Goal: Information Seeking & Learning: Find specific fact

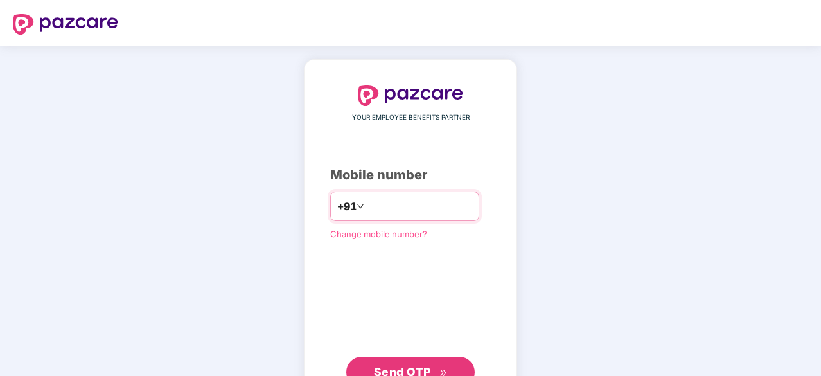
scroll to position [49, 0]
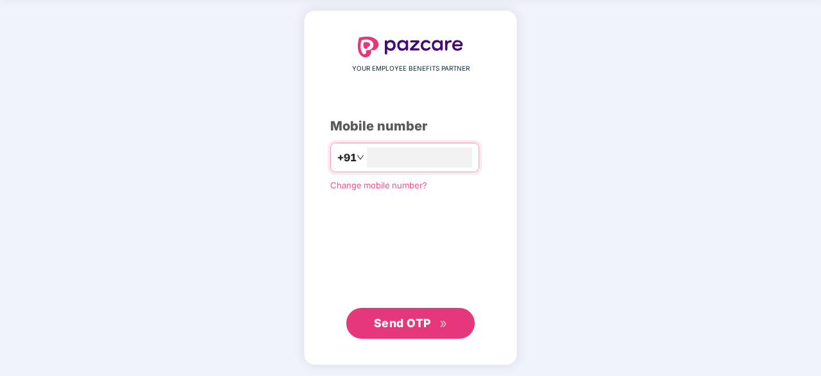
type input "**********"
click at [418, 318] on span "Send OTP" at bounding box center [402, 323] width 57 height 13
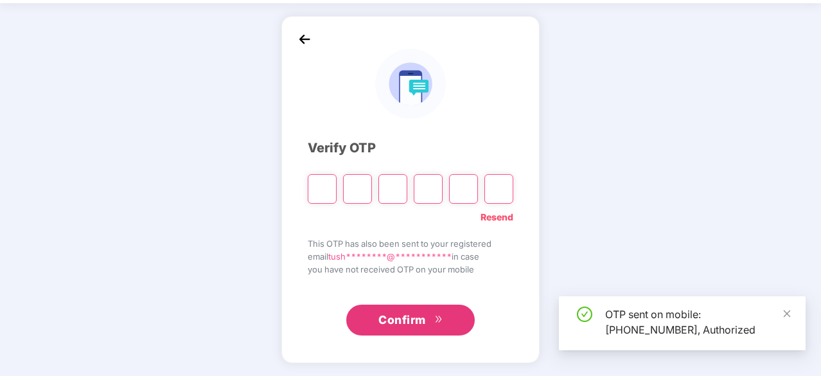
scroll to position [42, 0]
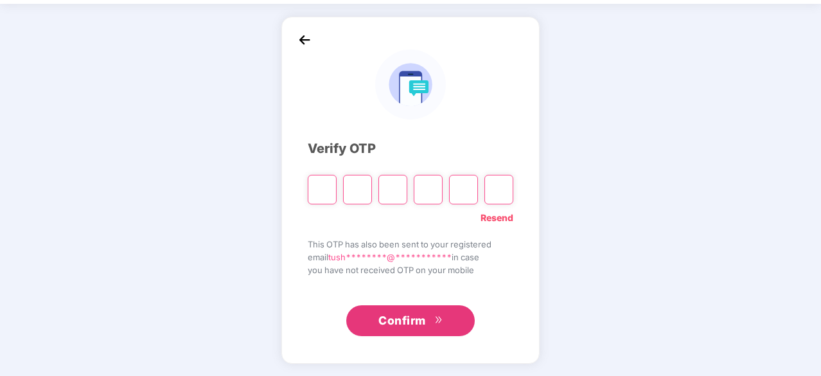
type input "*"
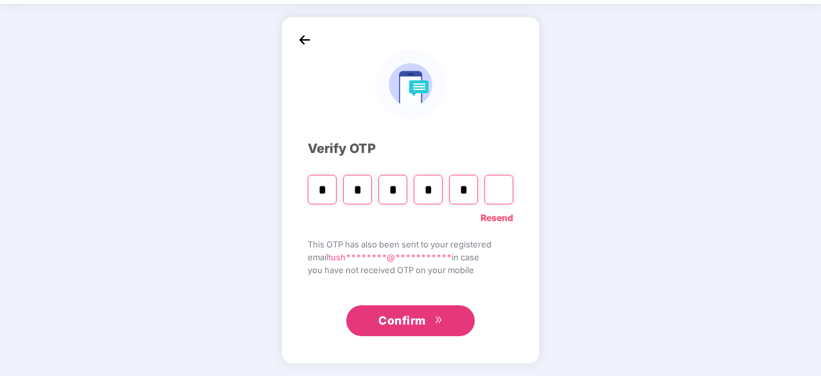
type input "*"
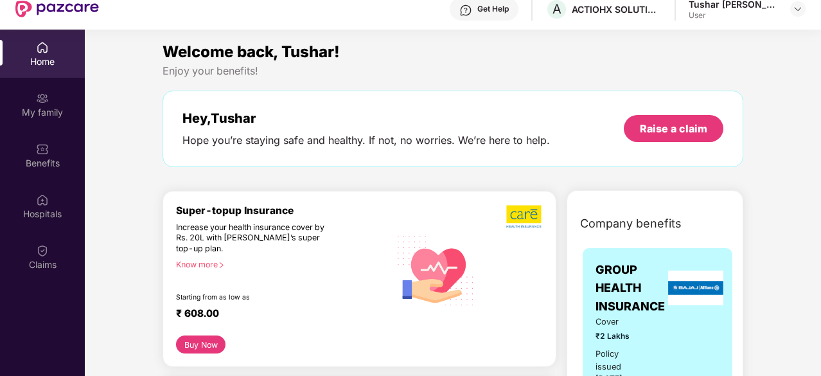
click at [219, 264] on div "Know more" at bounding box center [279, 264] width 206 height 9
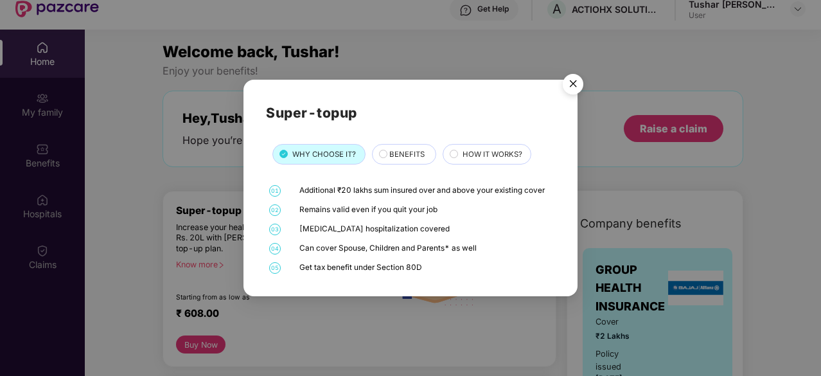
click at [575, 84] on img "Close" at bounding box center [573, 86] width 36 height 36
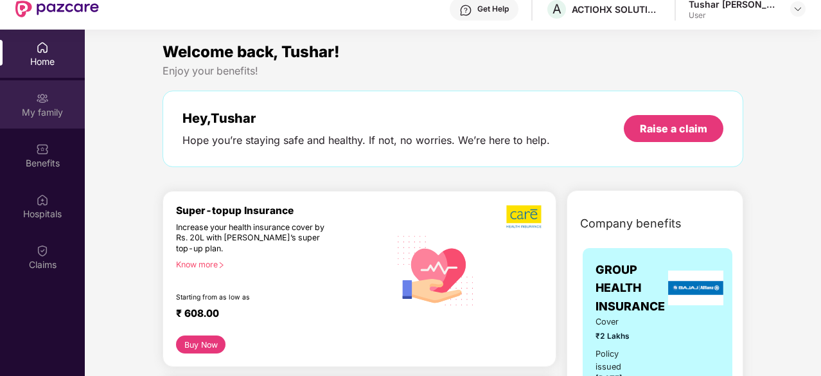
click at [40, 105] on div "My family" at bounding box center [42, 104] width 85 height 48
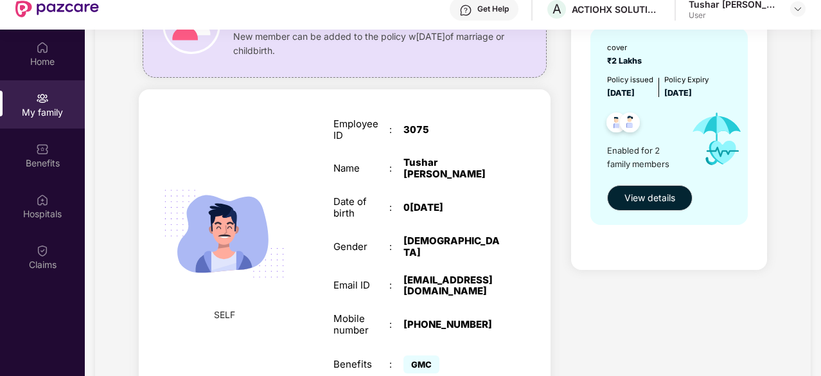
scroll to position [79, 0]
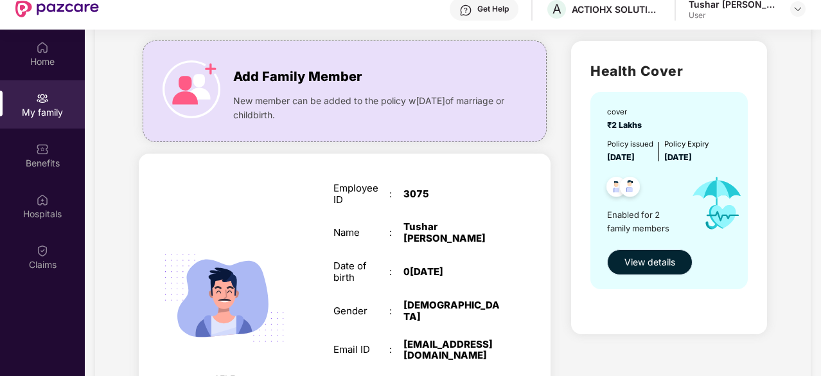
click at [629, 264] on span "View details" at bounding box center [650, 262] width 51 height 14
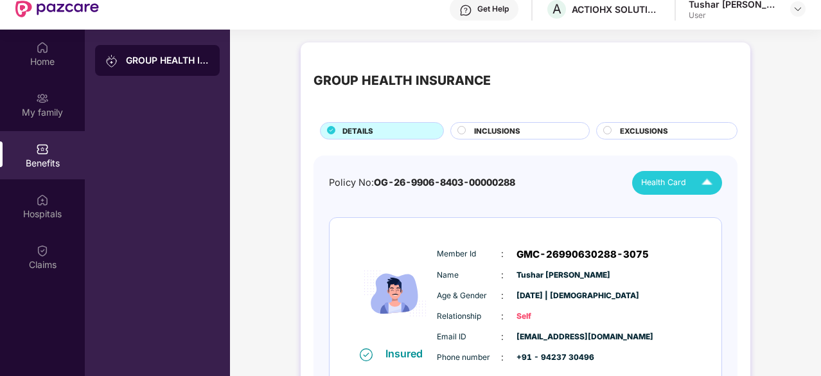
click at [705, 181] on img at bounding box center [707, 183] width 22 height 22
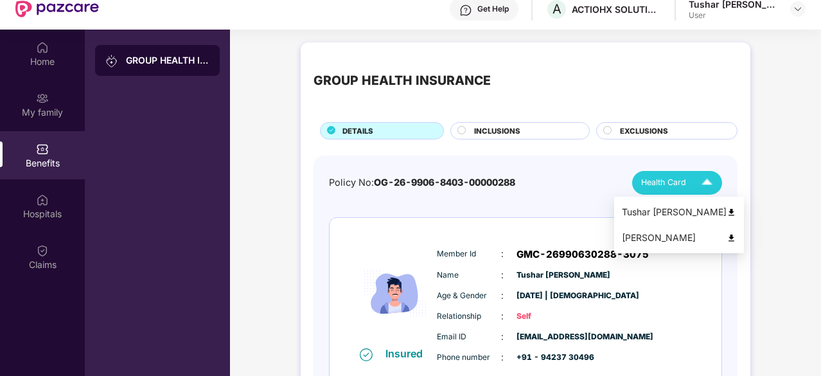
click at [728, 212] on img at bounding box center [732, 213] width 10 height 10
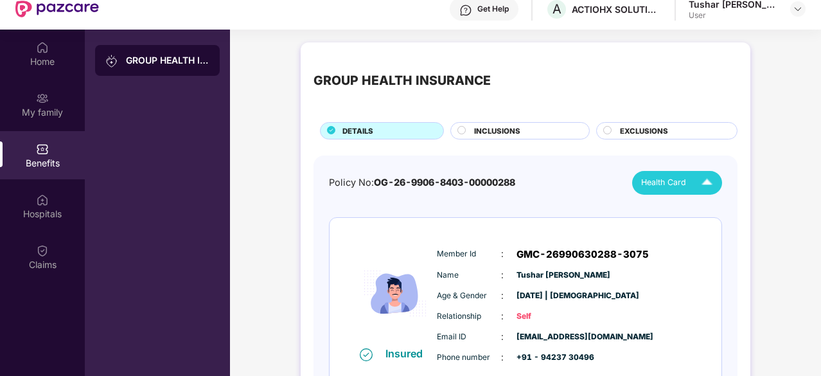
click at [711, 179] on img at bounding box center [707, 183] width 22 height 22
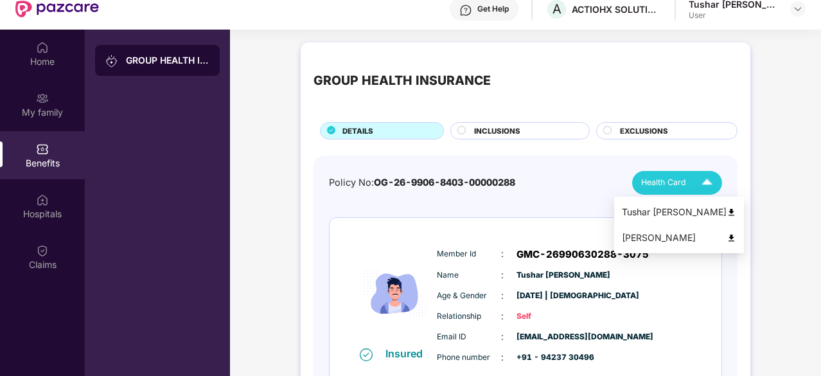
click at [727, 233] on img at bounding box center [732, 238] width 10 height 10
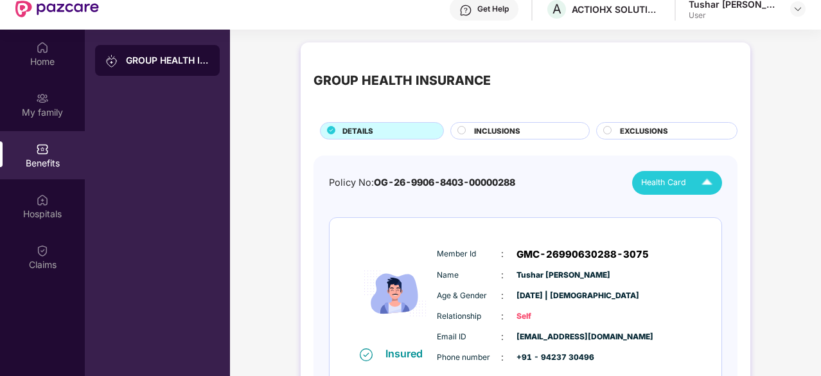
click at [490, 128] on span "INCLUSIONS" at bounding box center [497, 131] width 46 height 12
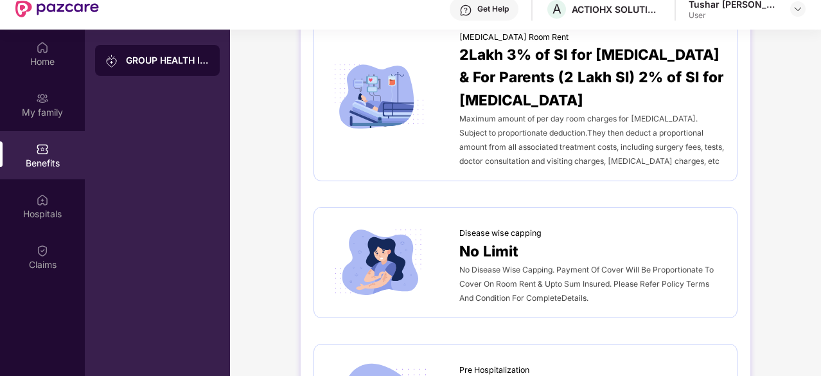
scroll to position [514, 0]
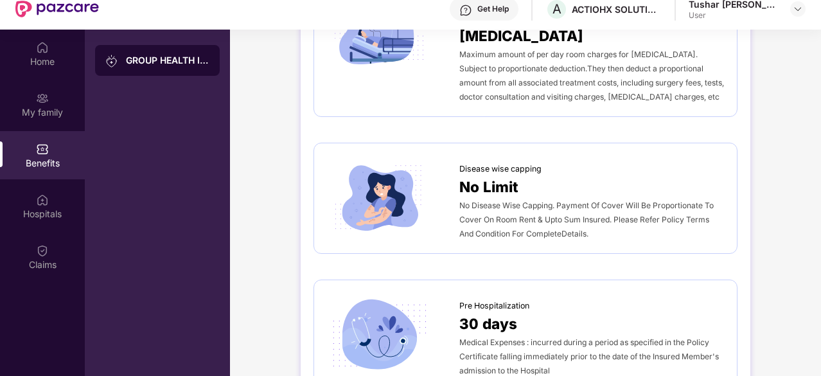
click at [579, 198] on div "No Disease Wise Capping. Payment Of Cover Will Be Proportionate To Cover On Roo…" at bounding box center [592, 219] width 265 height 42
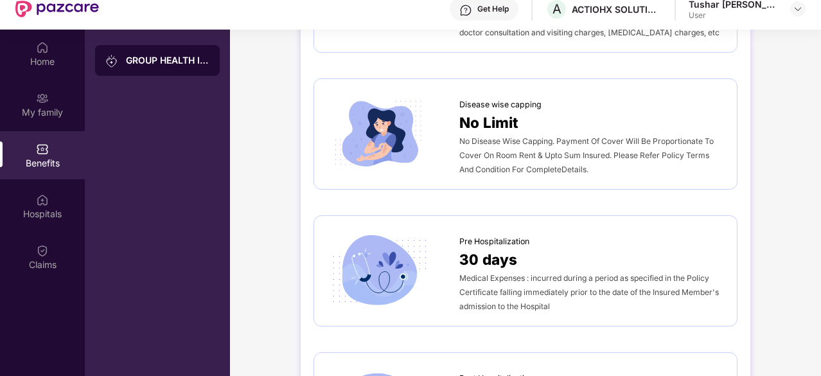
click at [544, 248] on div "30 days" at bounding box center [592, 259] width 265 height 22
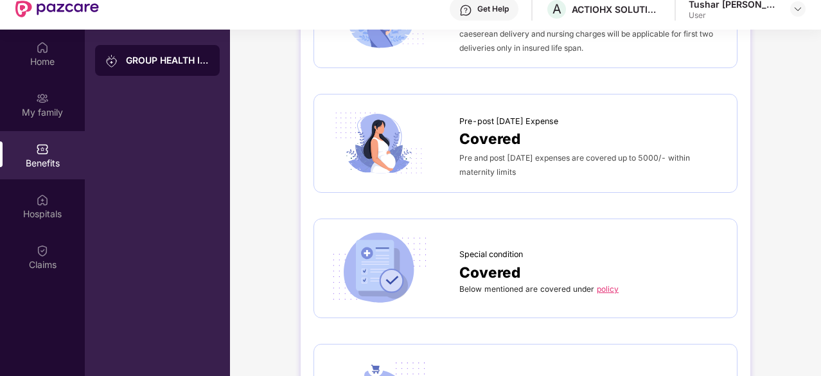
scroll to position [1612, 0]
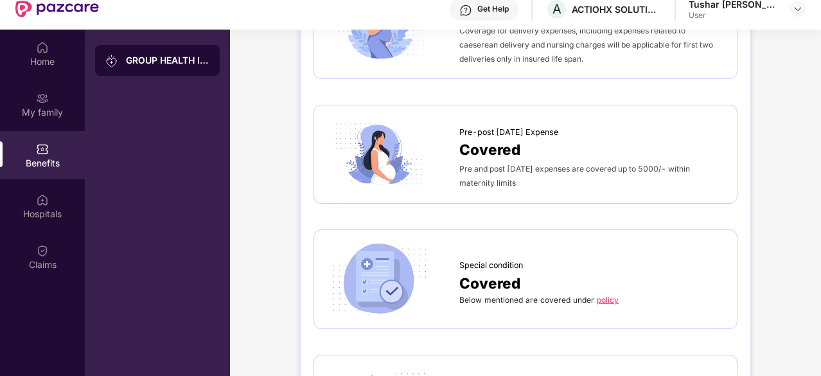
click at [608, 295] on link "policy" at bounding box center [608, 300] width 22 height 10
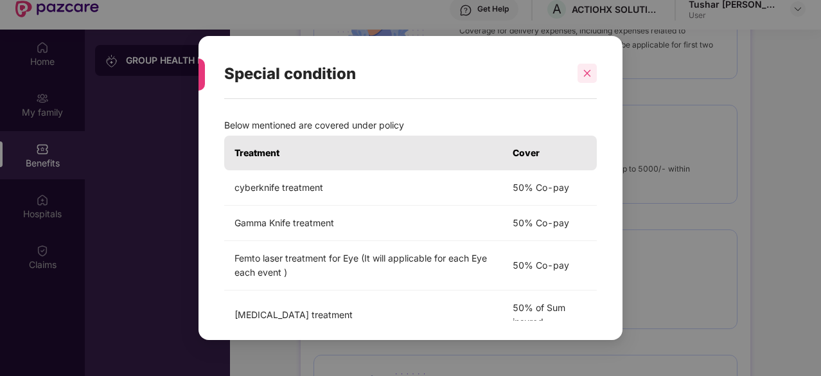
click at [591, 71] on icon "close" at bounding box center [587, 73] width 9 height 9
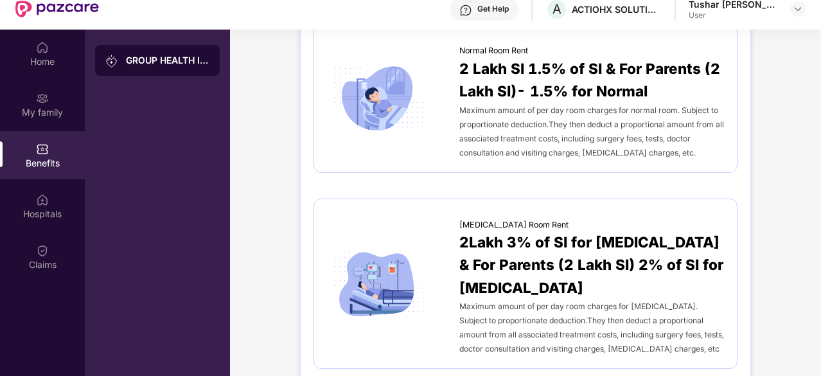
scroll to position [0, 0]
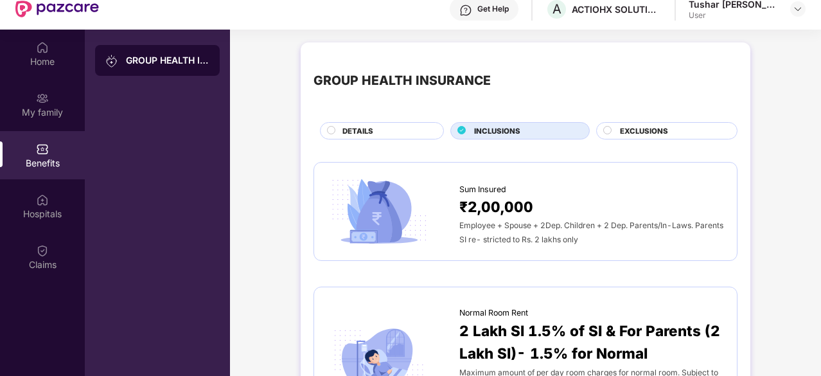
click at [638, 129] on span "EXCLUSIONS" at bounding box center [644, 131] width 48 height 12
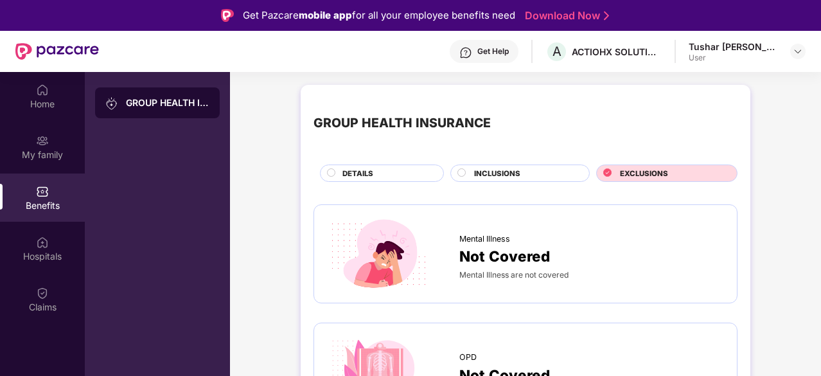
click at [364, 172] on span "DETAILS" at bounding box center [358, 174] width 31 height 12
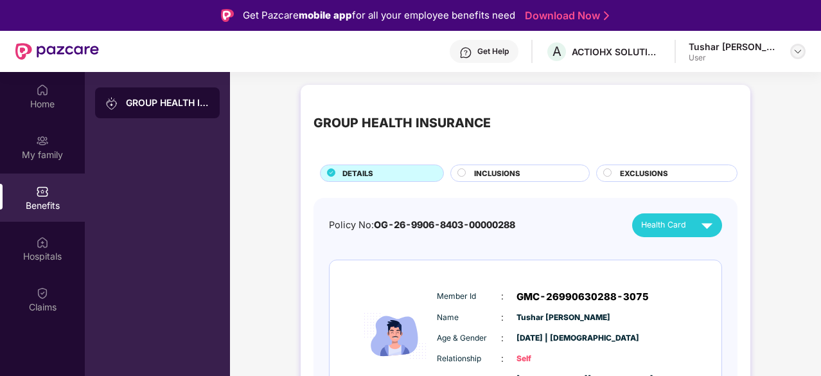
click at [798, 53] on img at bounding box center [798, 51] width 10 height 10
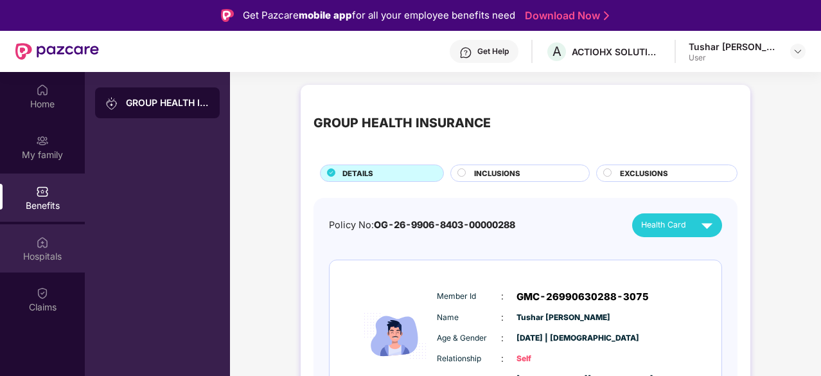
click at [45, 249] on div "Hospitals" at bounding box center [42, 248] width 85 height 48
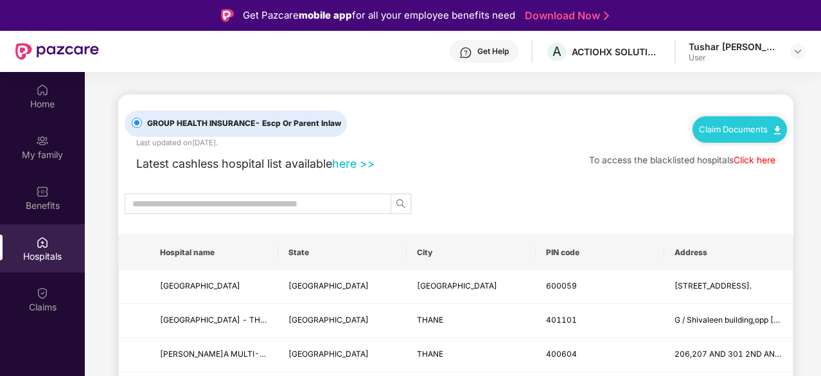
click at [348, 159] on link "here >>" at bounding box center [353, 163] width 43 height 13
click at [270, 204] on input "text" at bounding box center [252, 204] width 241 height 14
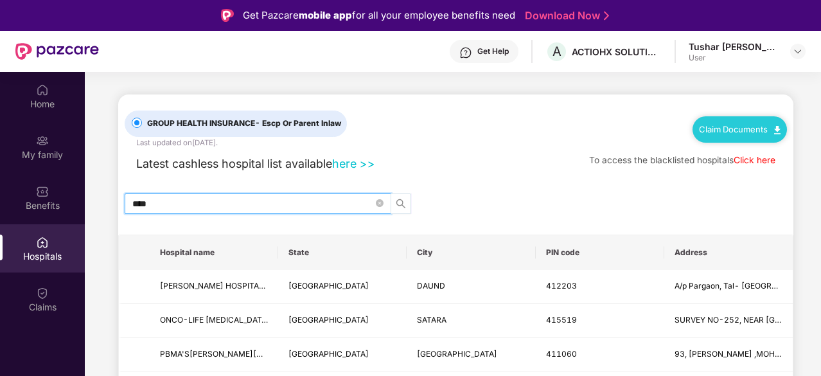
click at [406, 206] on icon "search" at bounding box center [401, 204] width 10 height 10
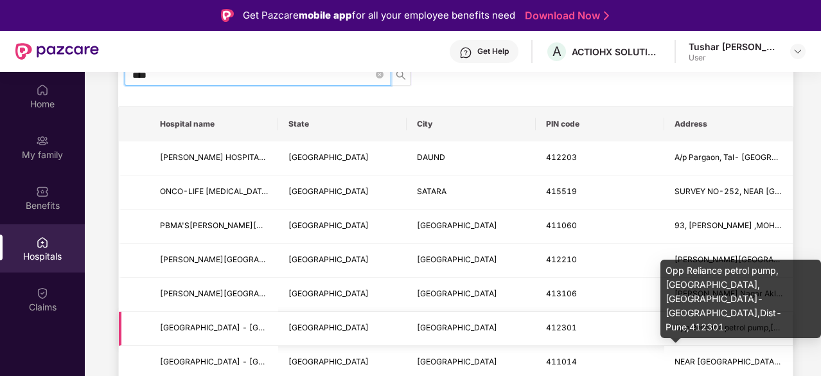
scroll to position [321, 0]
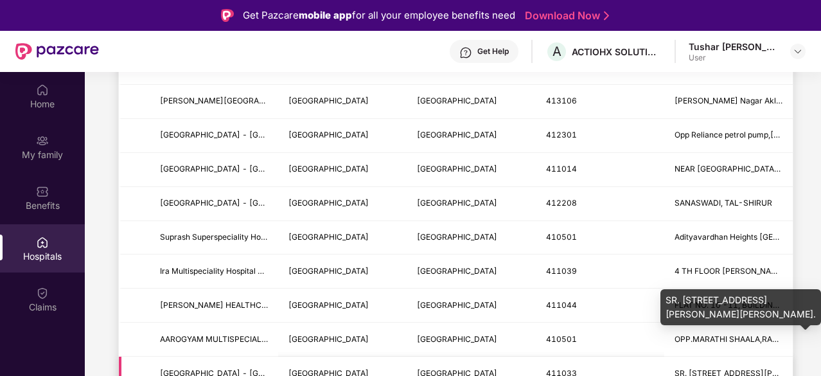
click at [721, 368] on span "SR. [STREET_ADDRESS][PERSON_NAME][PERSON_NAME]." at bounding box center [784, 373] width 219 height 10
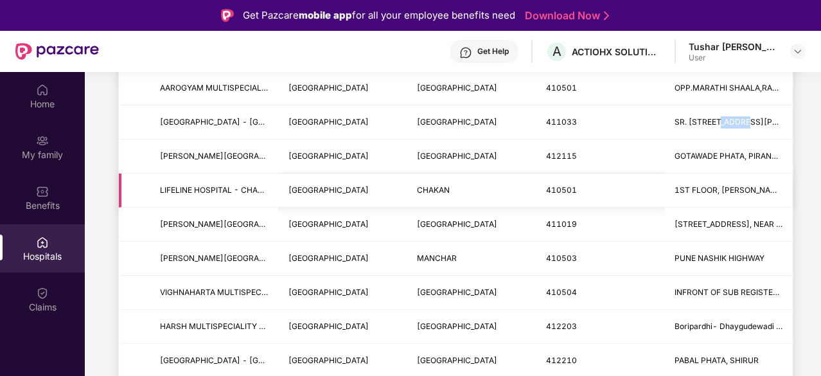
scroll to position [578, 0]
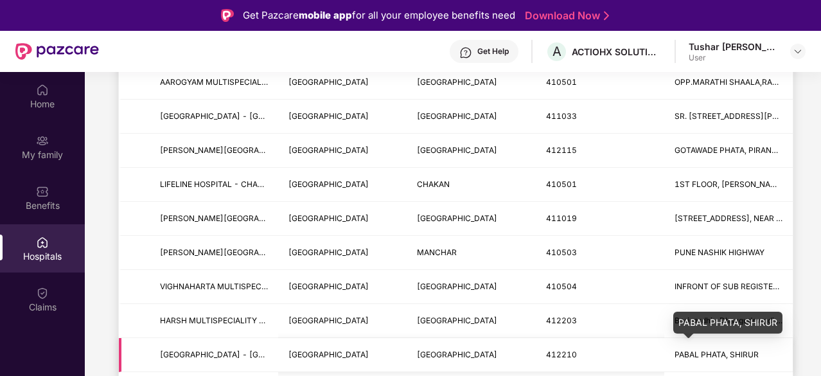
click at [713, 350] on span "PABAL PHATA, SHIRUR" at bounding box center [717, 355] width 84 height 10
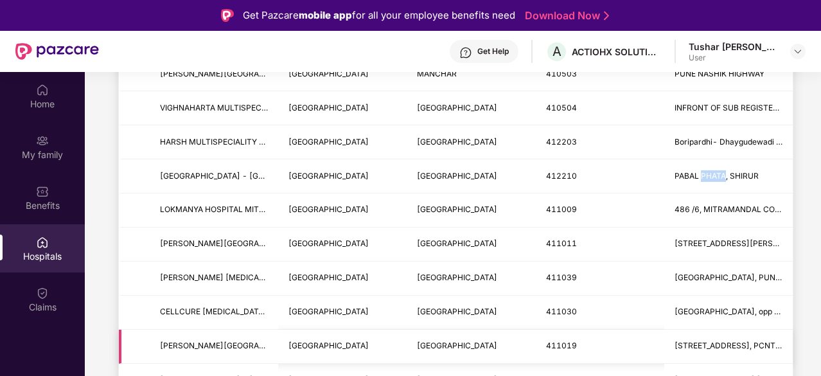
scroll to position [821, 0]
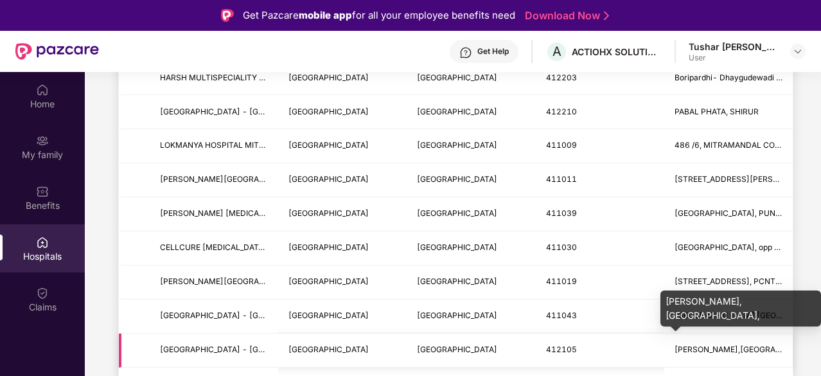
click at [726, 344] on span "[PERSON_NAME],[GEOGRAPHIC_DATA]," at bounding box center [749, 349] width 148 height 10
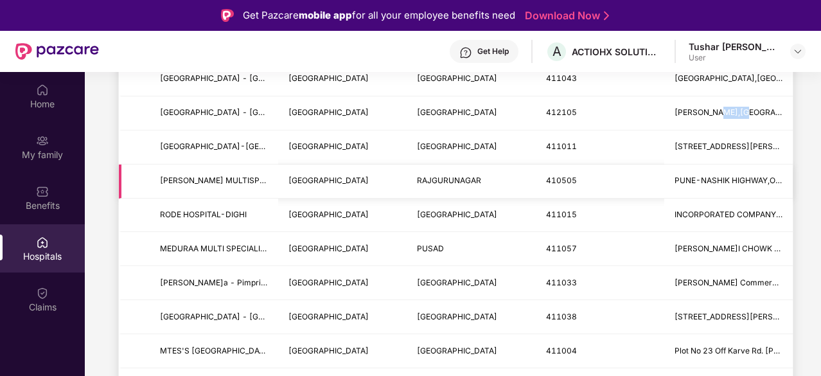
scroll to position [1078, 0]
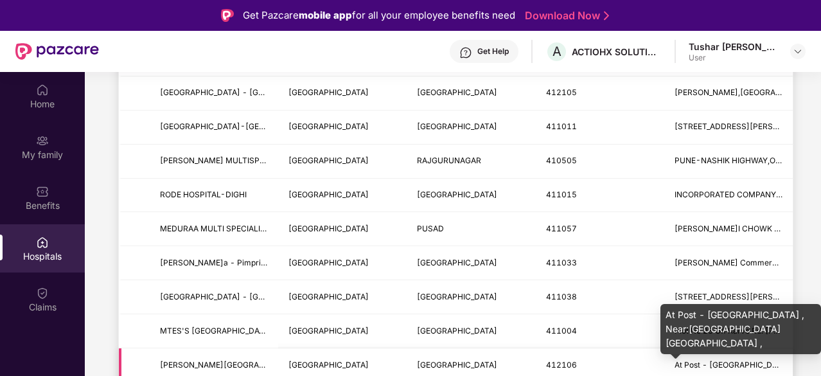
click at [722, 360] on span "At Post - [GEOGRAPHIC_DATA] , Near:[GEOGRAPHIC_DATA] [GEOGRAPHIC_DATA] ," at bounding box center [828, 365] width 307 height 10
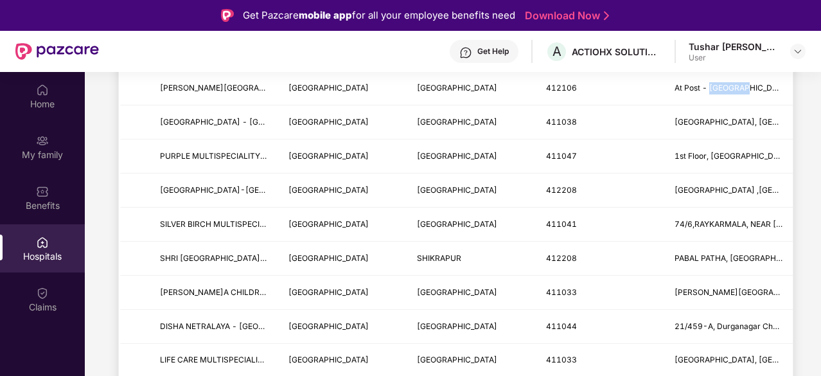
scroll to position [1336, 0]
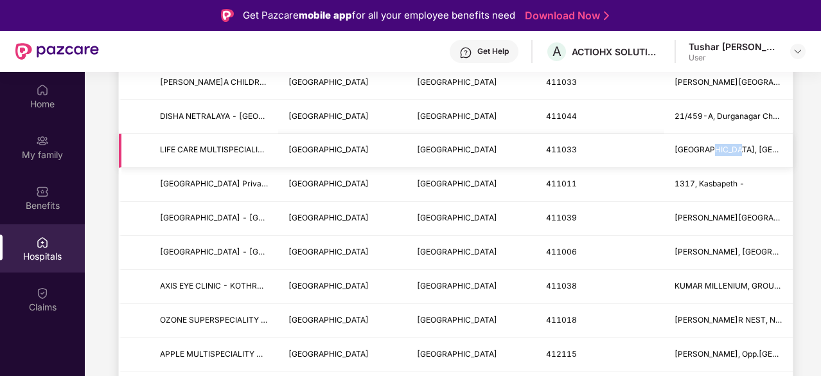
scroll to position [1593, 0]
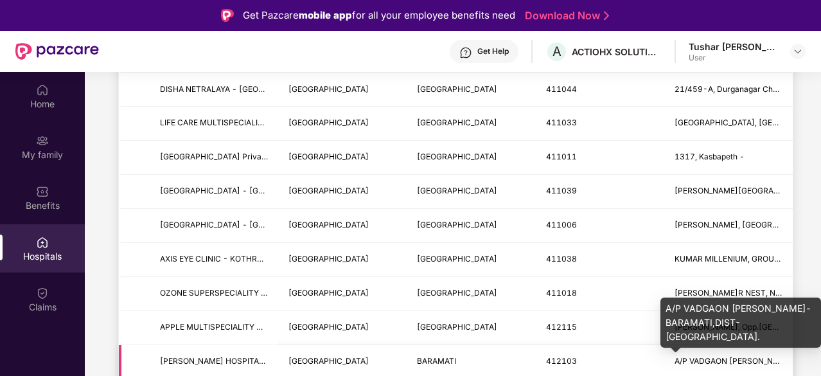
click at [713, 356] on span "A/P VADGAON [PERSON_NAME]-BARAMATI,DIST-[GEOGRAPHIC_DATA]." at bounding box center [809, 361] width 269 height 10
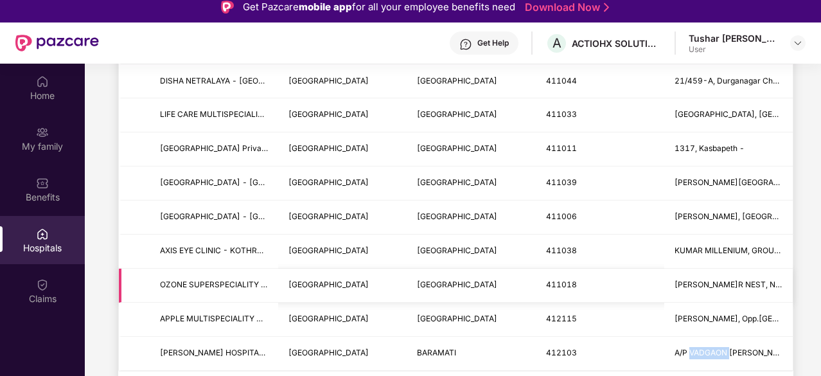
scroll to position [72, 0]
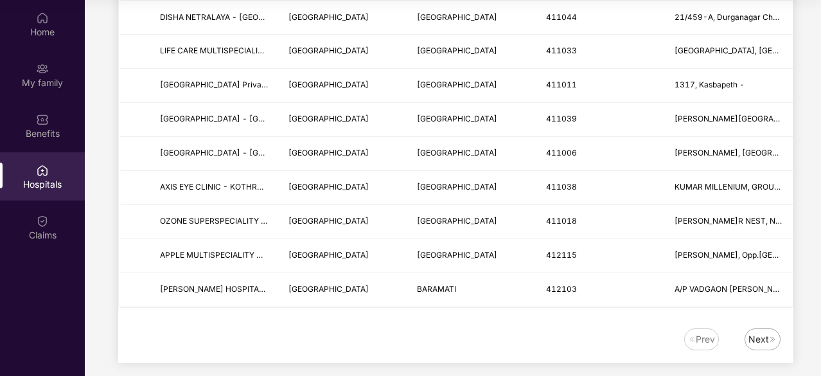
click at [760, 332] on div "Next" at bounding box center [759, 339] width 21 height 14
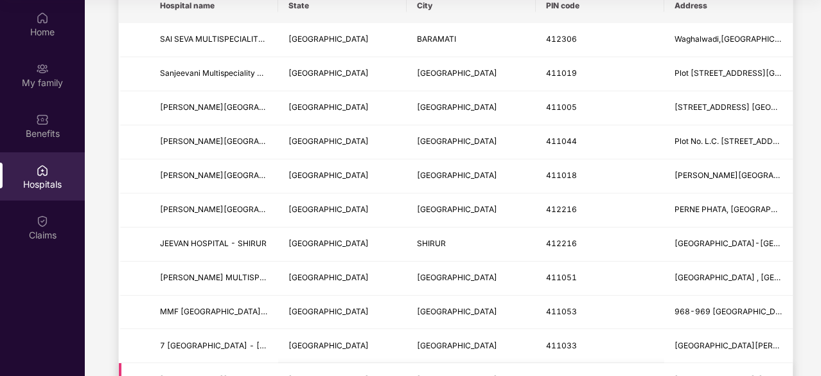
scroll to position [0, 0]
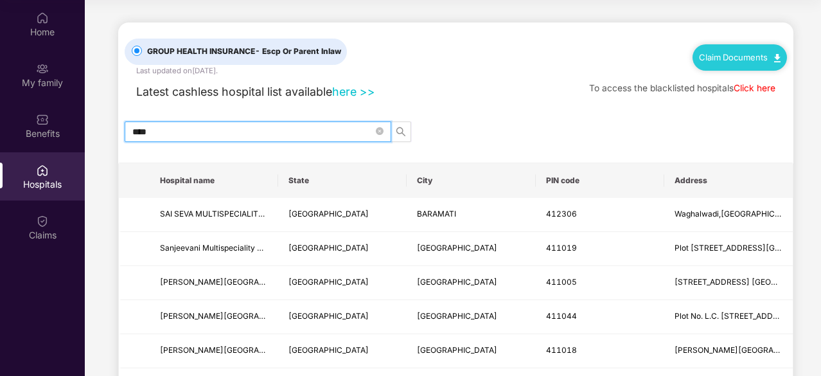
click at [161, 134] on input "****" at bounding box center [252, 132] width 241 height 14
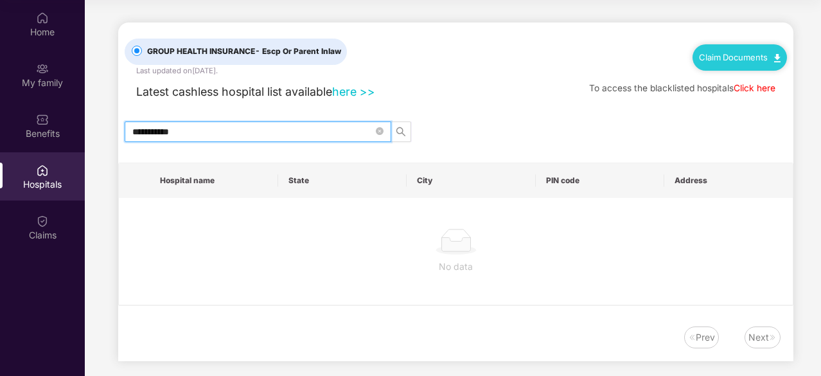
type input "**********"
click at [400, 133] on icon "search" at bounding box center [401, 131] width 9 height 9
drag, startPoint x: 201, startPoint y: 136, endPoint x: 125, endPoint y: 134, distance: 75.9
click at [125, 134] on span "**********" at bounding box center [258, 131] width 267 height 21
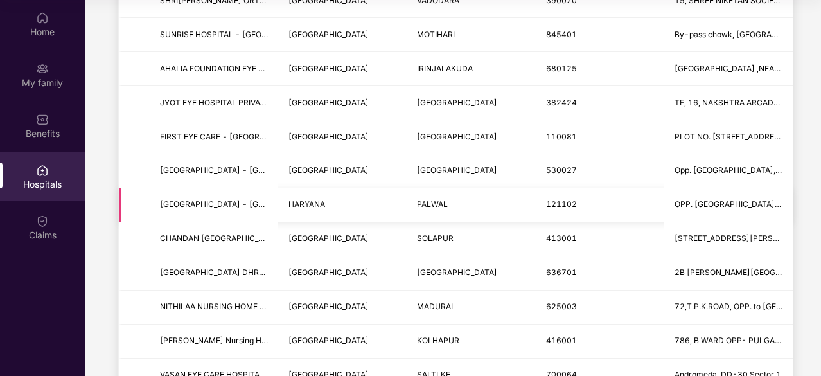
scroll to position [1593, 0]
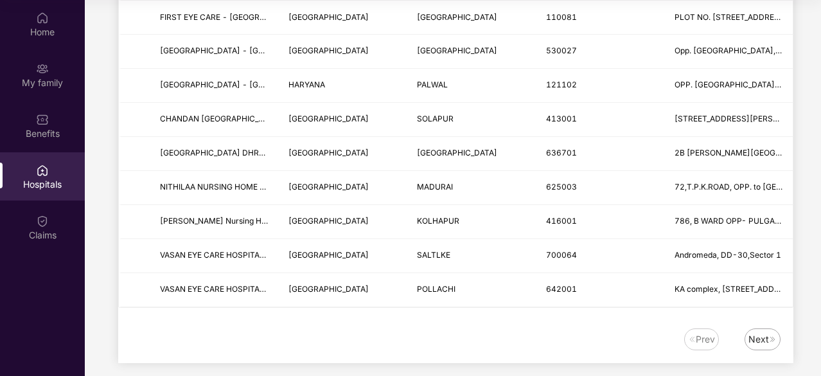
click at [763, 332] on div "Next" at bounding box center [759, 339] width 21 height 14
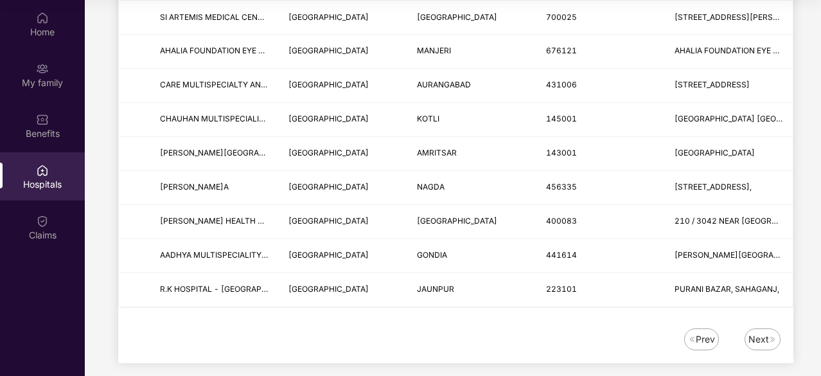
click at [758, 332] on div "Next" at bounding box center [759, 339] width 21 height 14
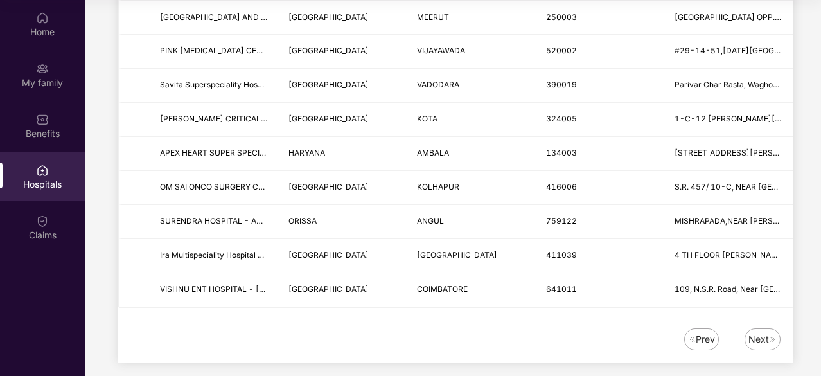
click at [758, 332] on div "Next" at bounding box center [759, 339] width 21 height 14
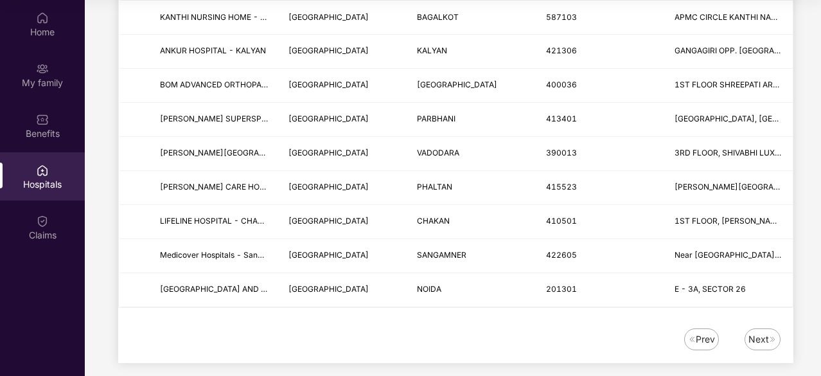
click at [759, 332] on div "Next" at bounding box center [759, 339] width 21 height 14
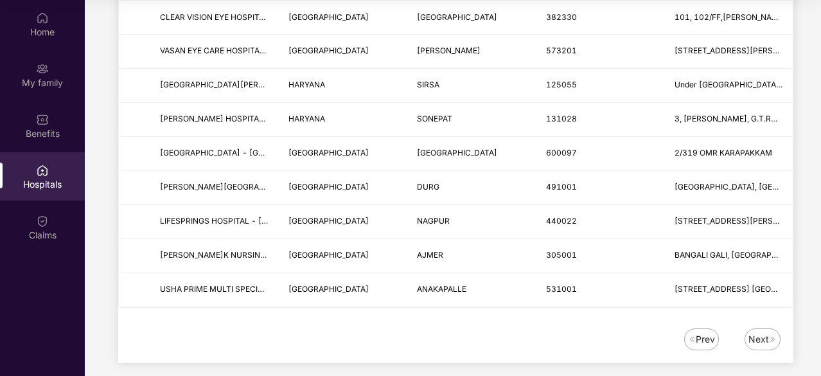
click at [760, 332] on div "Next" at bounding box center [759, 339] width 21 height 14
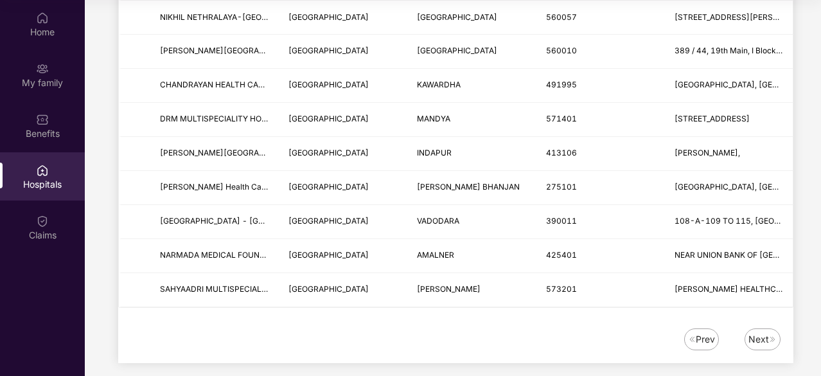
click at [760, 332] on div "Next" at bounding box center [759, 339] width 21 height 14
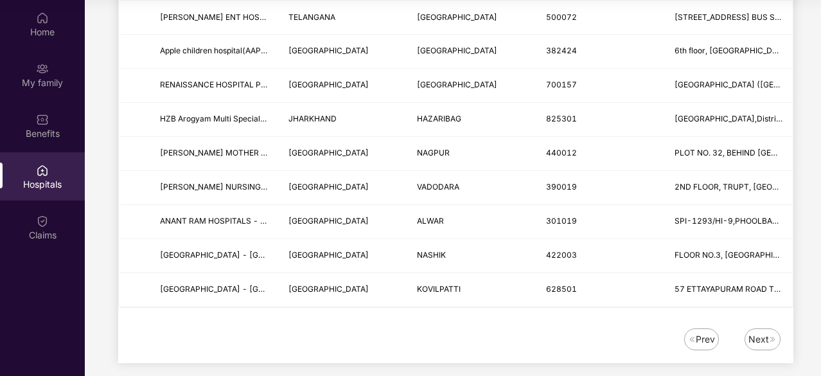
click at [756, 332] on div "Next" at bounding box center [759, 339] width 21 height 14
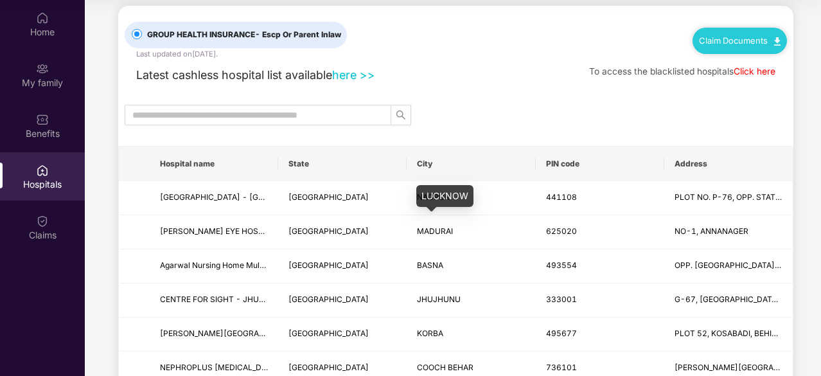
scroll to position [0, 0]
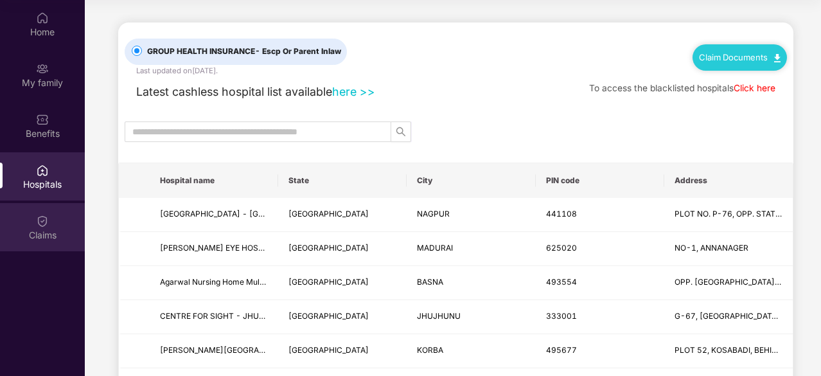
click at [50, 220] on div "Claims" at bounding box center [42, 227] width 85 height 48
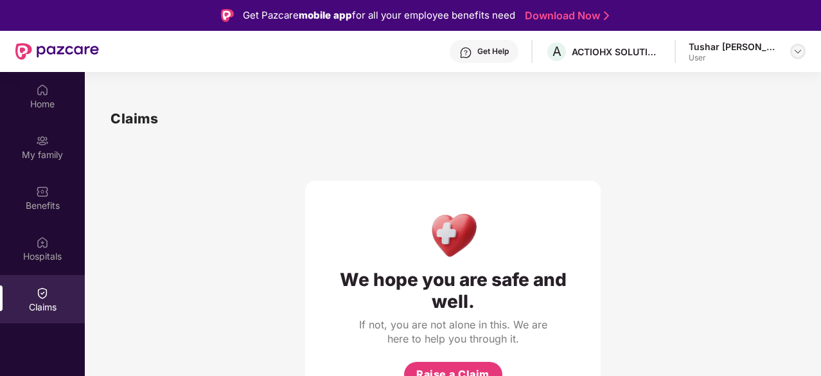
click at [798, 51] on img at bounding box center [798, 51] width 10 height 10
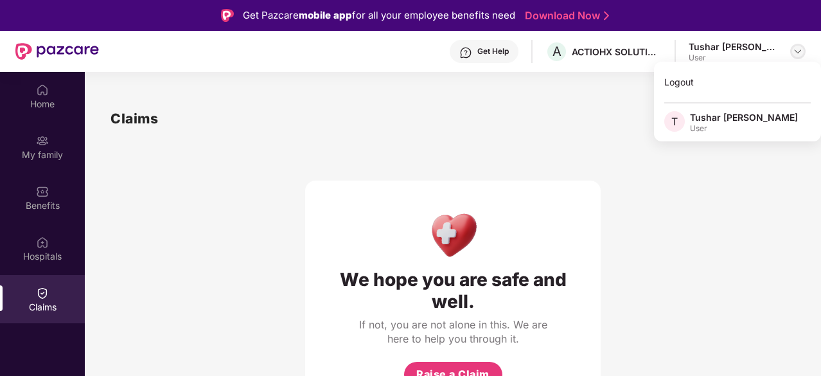
click at [798, 51] on img at bounding box center [798, 51] width 10 height 10
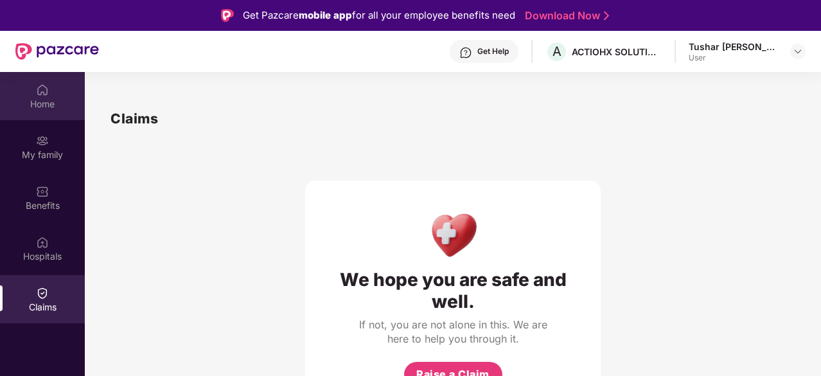
click at [47, 95] on img at bounding box center [42, 90] width 13 height 13
